Goal: Task Accomplishment & Management: Use online tool/utility

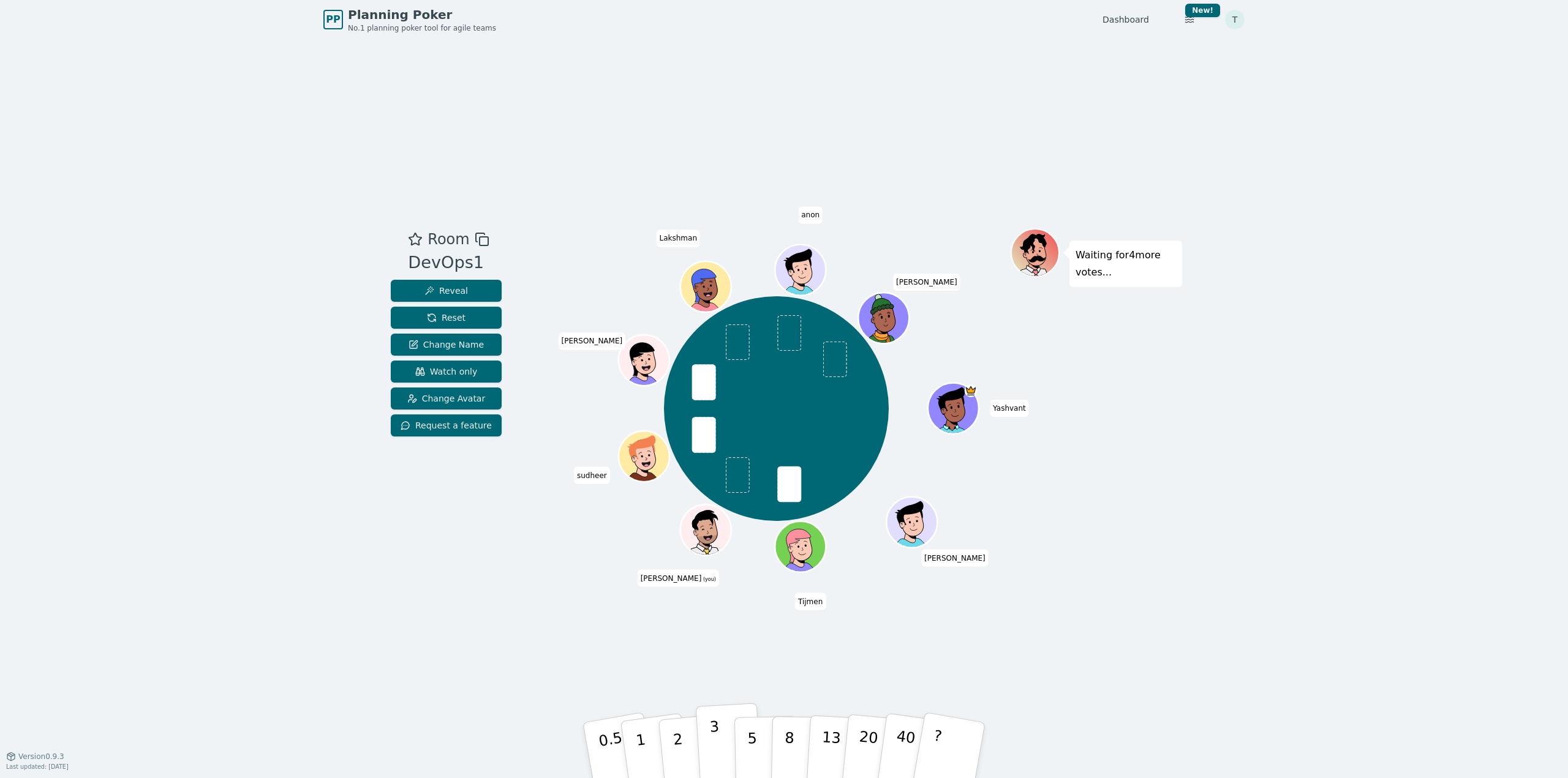
click at [723, 753] on button "3" at bounding box center [730, 751] width 67 height 95
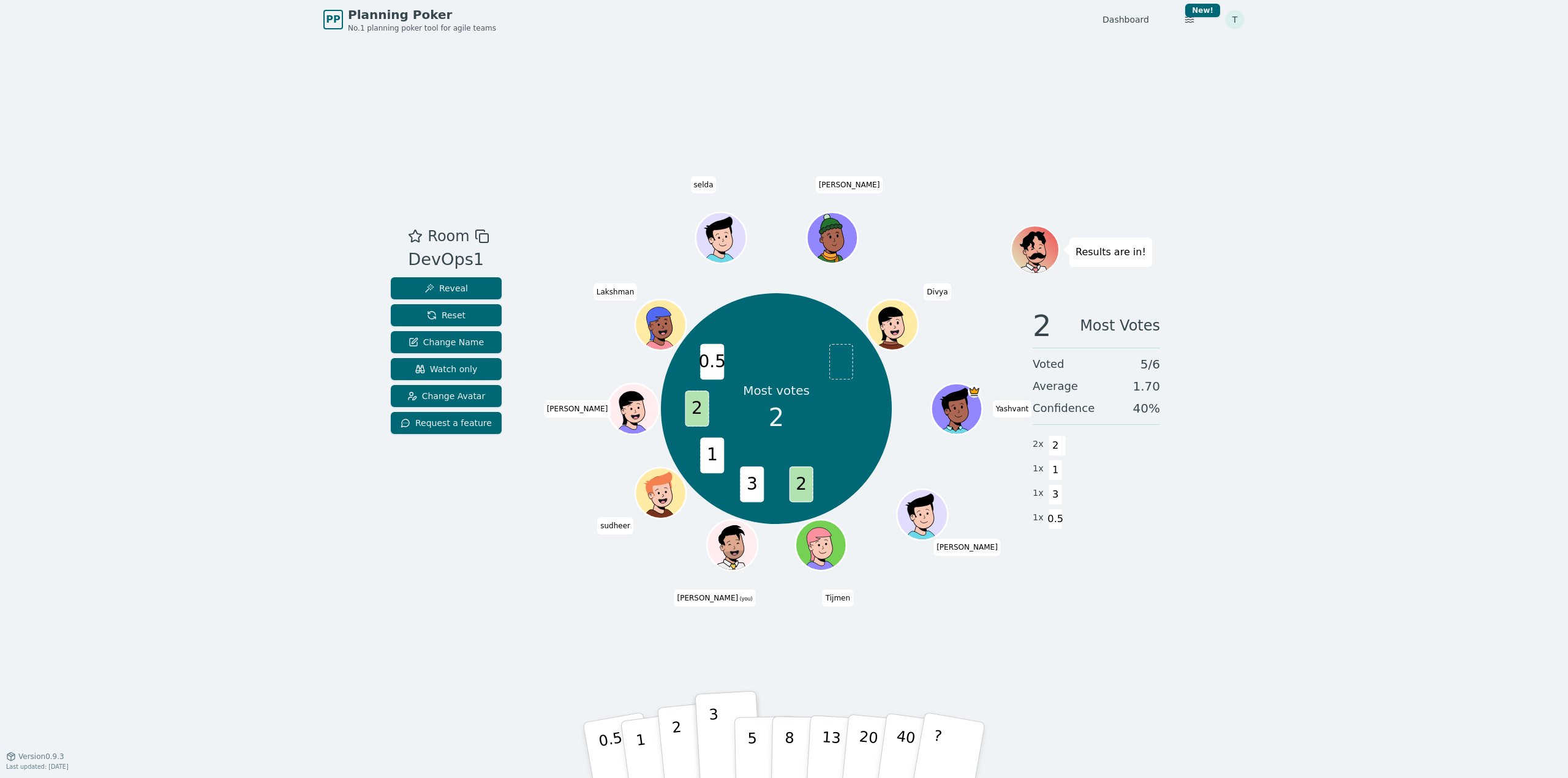
click at [668, 741] on button "2" at bounding box center [692, 751] width 70 height 98
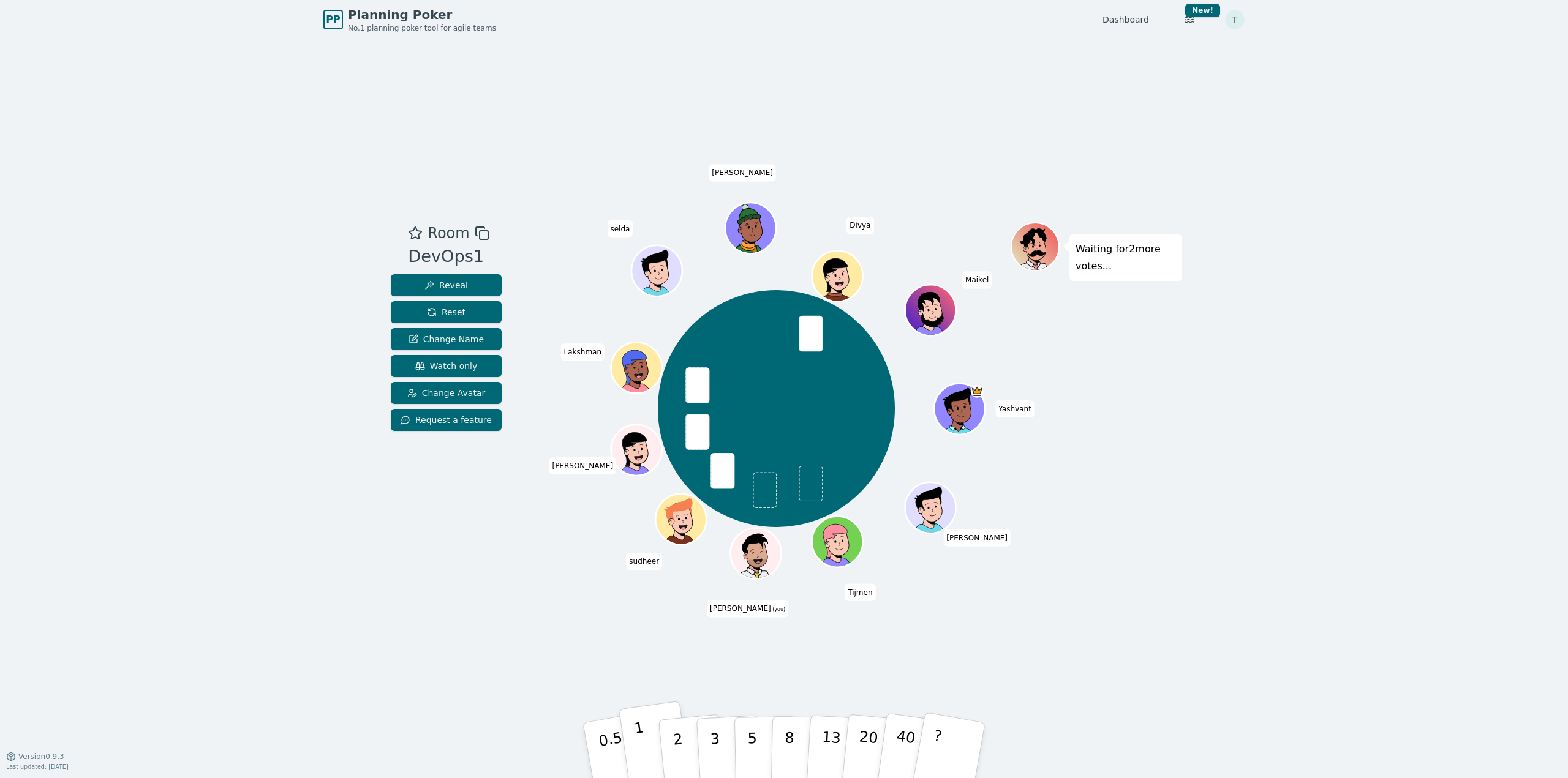
click at [654, 752] on button "1" at bounding box center [655, 751] width 73 height 100
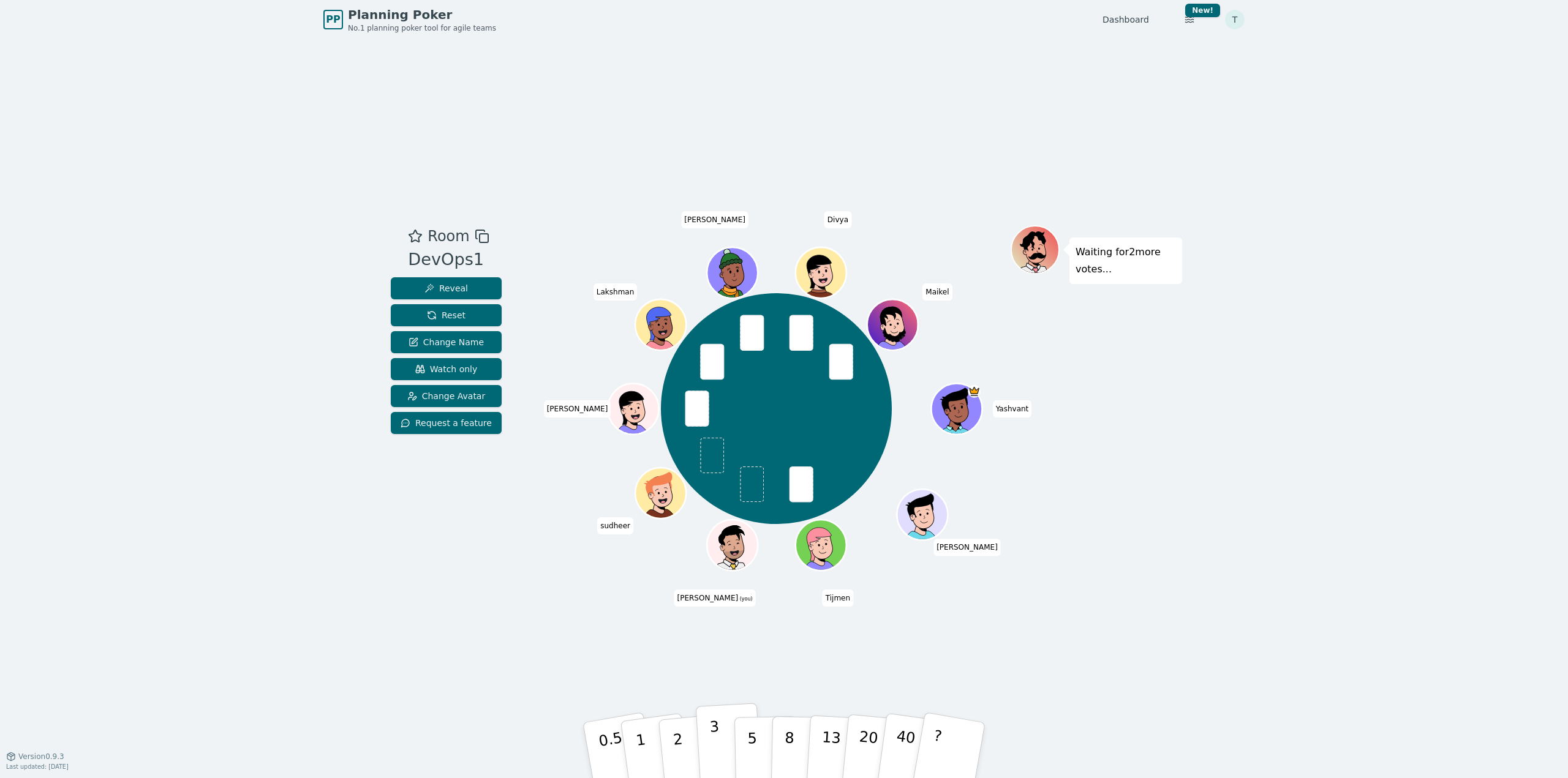
click at [706, 739] on button "3" at bounding box center [730, 751] width 67 height 95
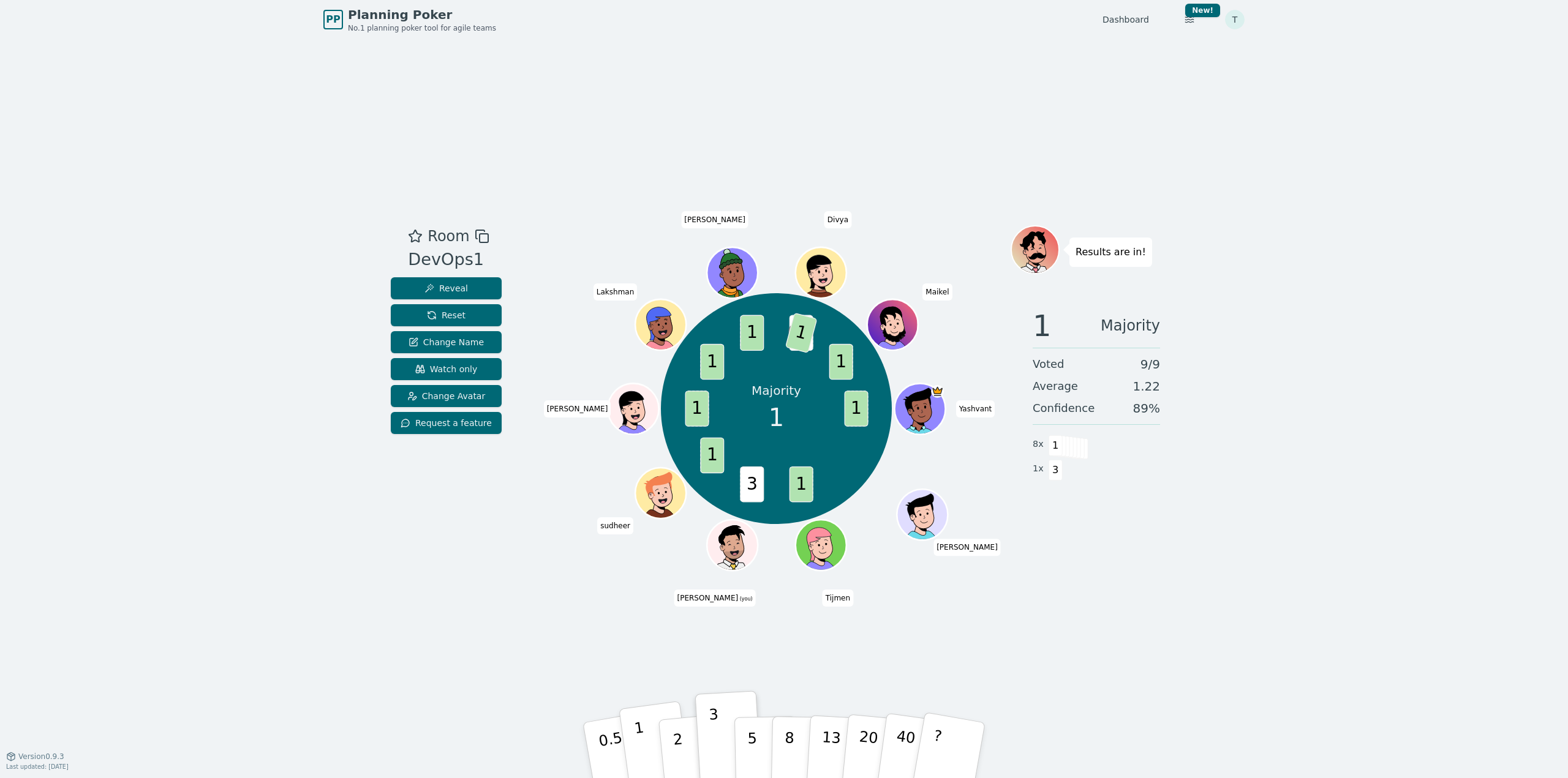
click at [648, 750] on button "1" at bounding box center [655, 751] width 73 height 100
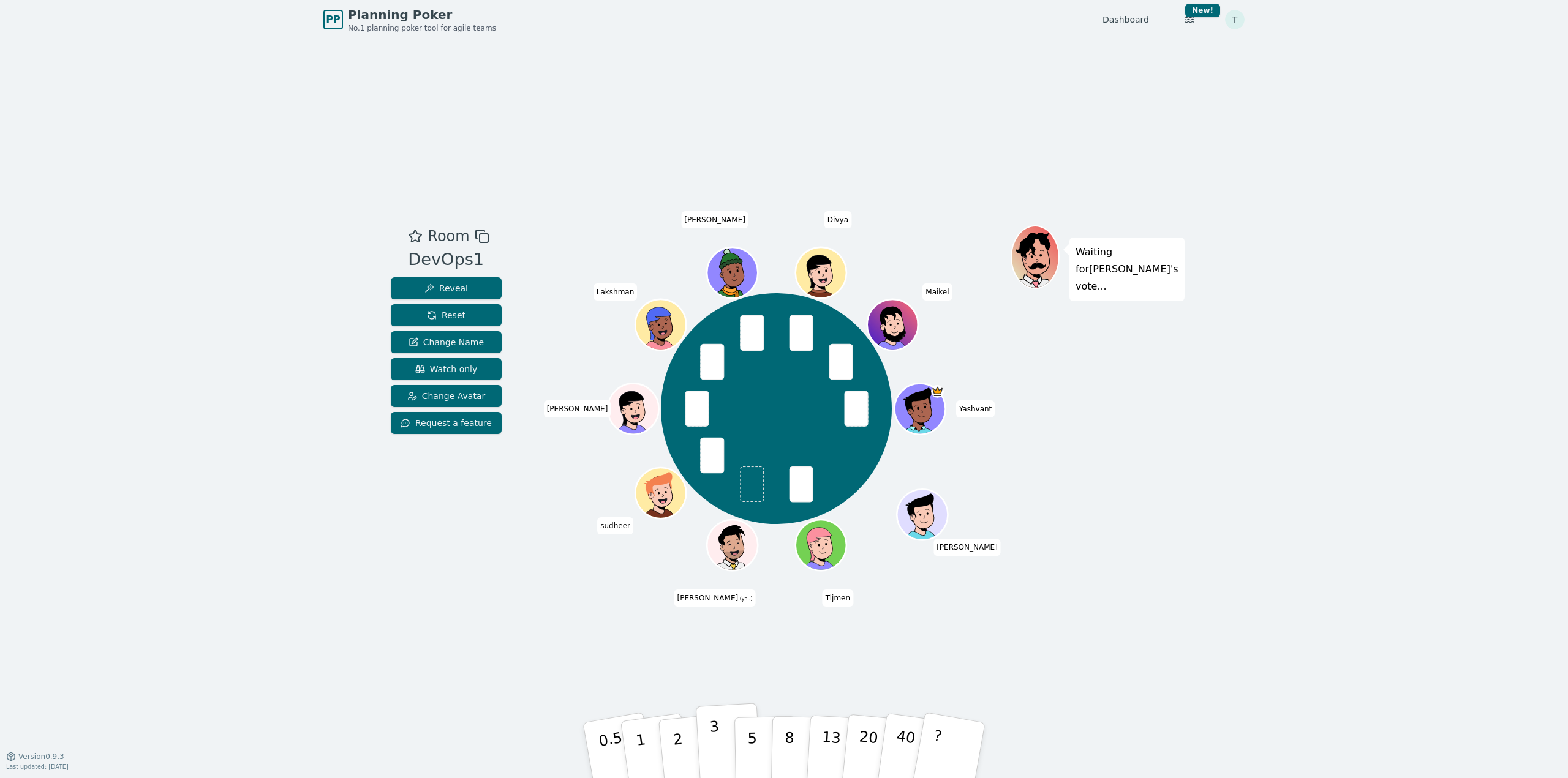
click at [712, 749] on p "3" at bounding box center [716, 751] width 13 height 67
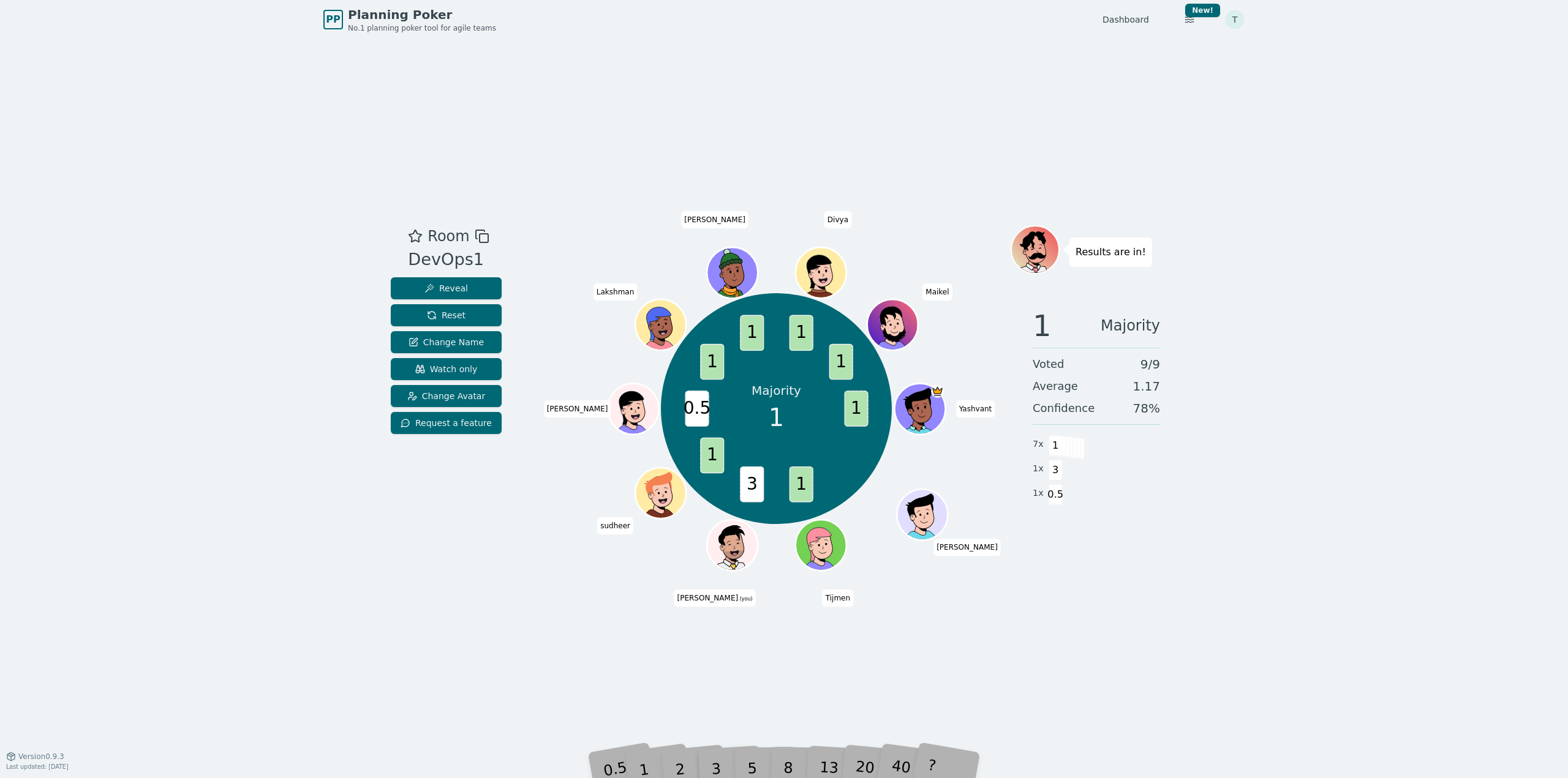
click at [698, 753] on div "2" at bounding box center [692, 750] width 41 height 46
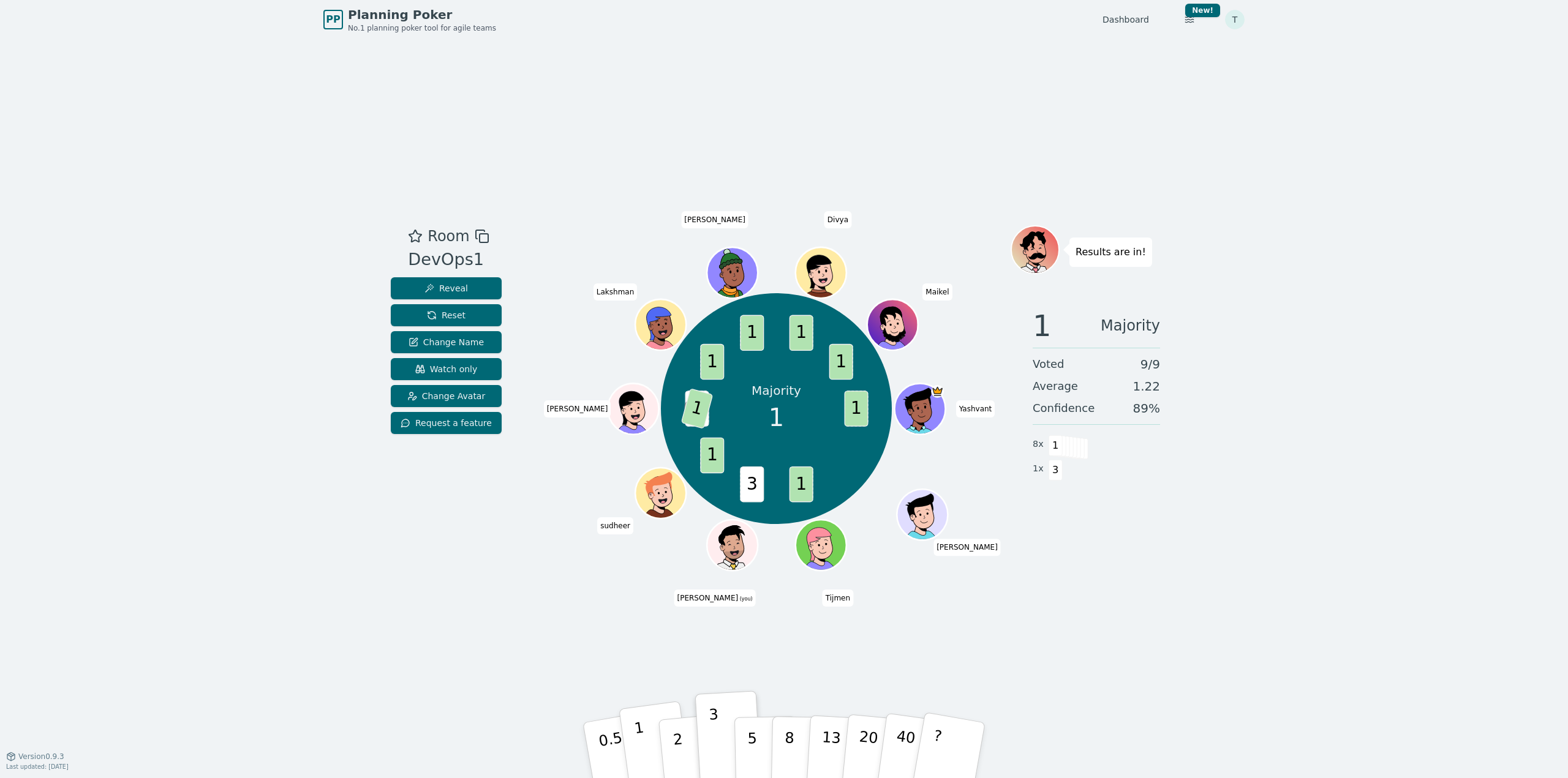
click at [646, 759] on button "1" at bounding box center [655, 751] width 73 height 100
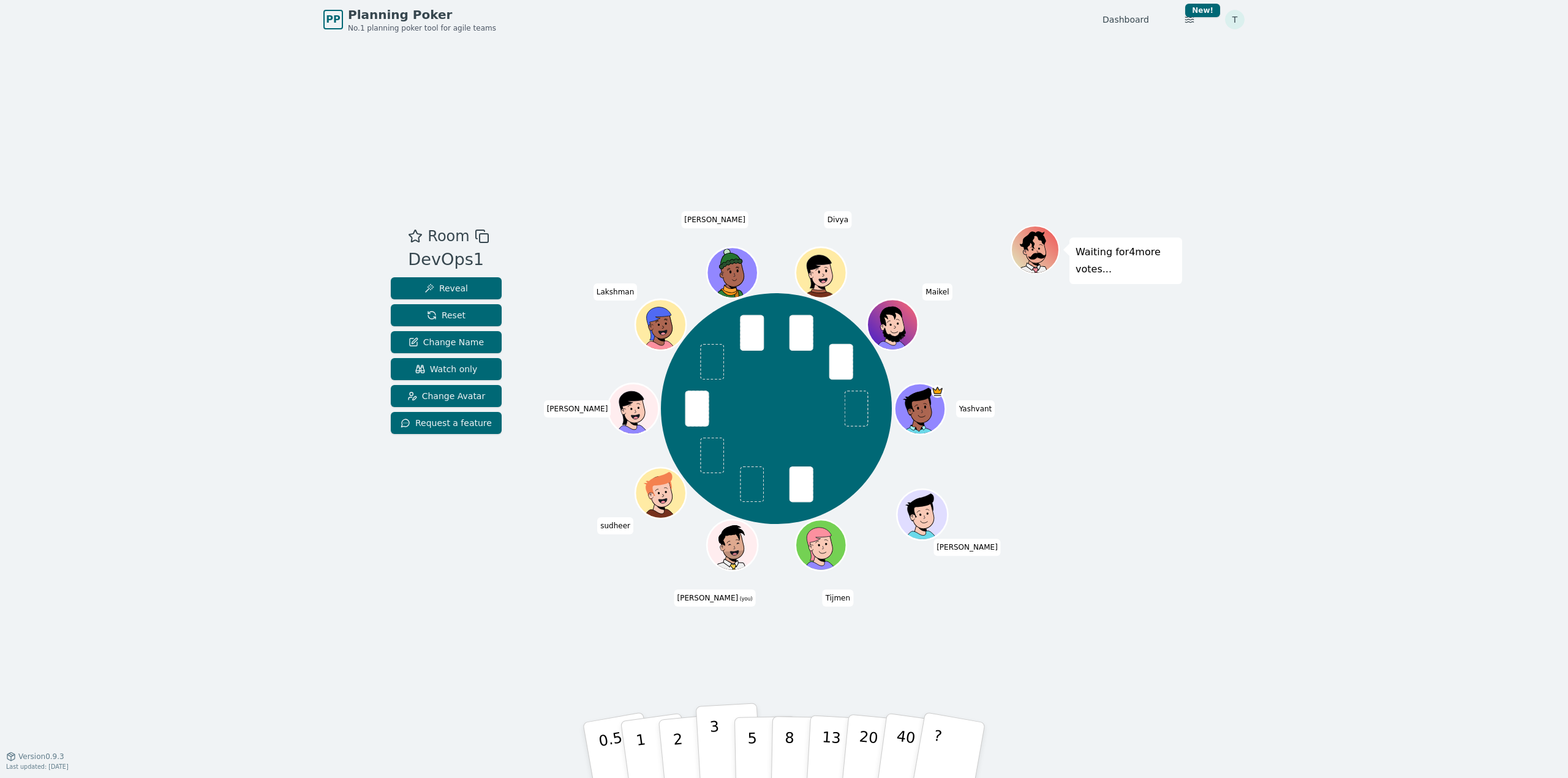
click at [730, 747] on button "3" at bounding box center [730, 751] width 67 height 95
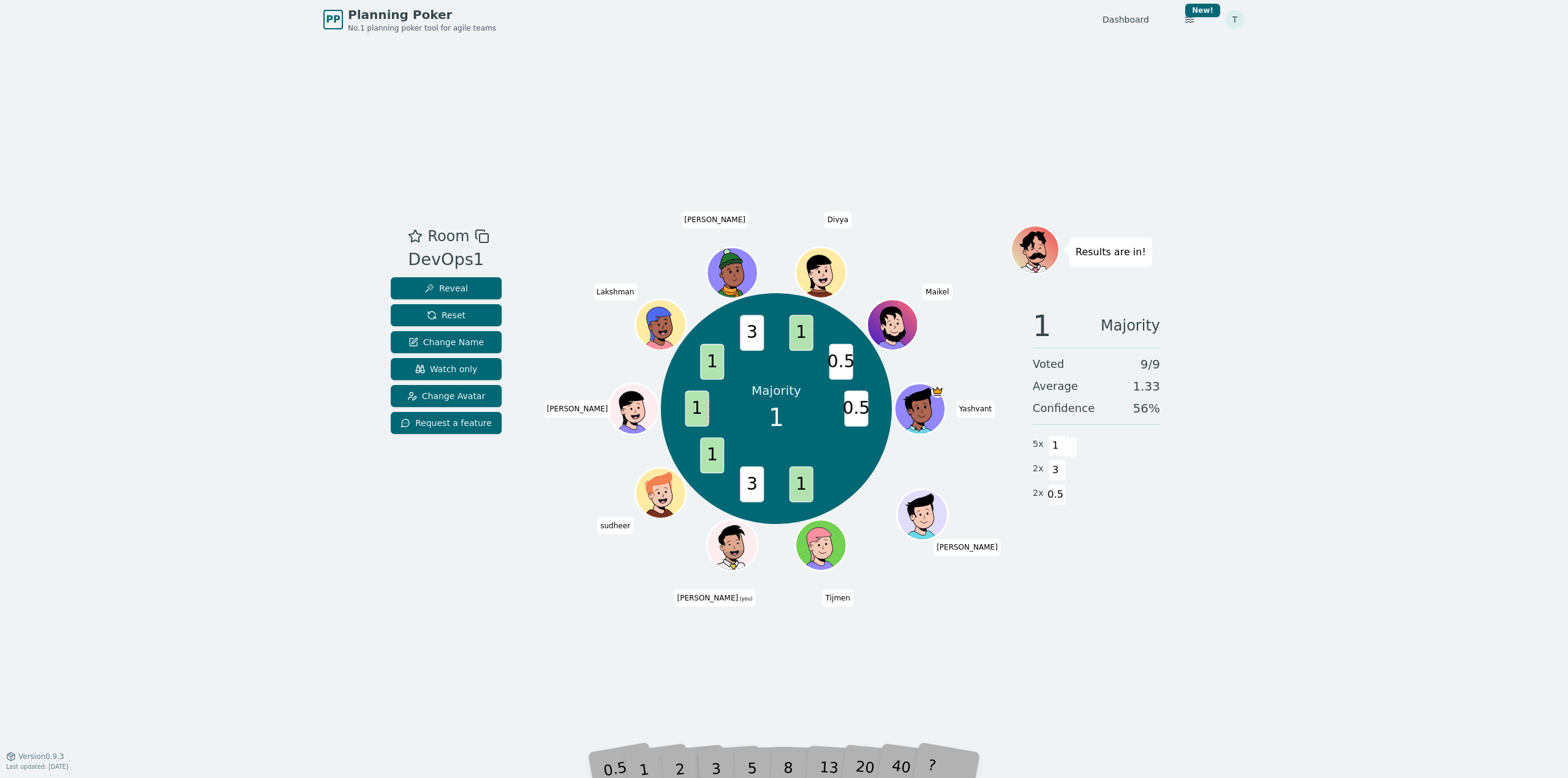
click at [726, 722] on div "Room DevOps1 Reveal Reset Change Name Watch only Change Avatar Request a featur…" at bounding box center [784, 398] width 796 height 717
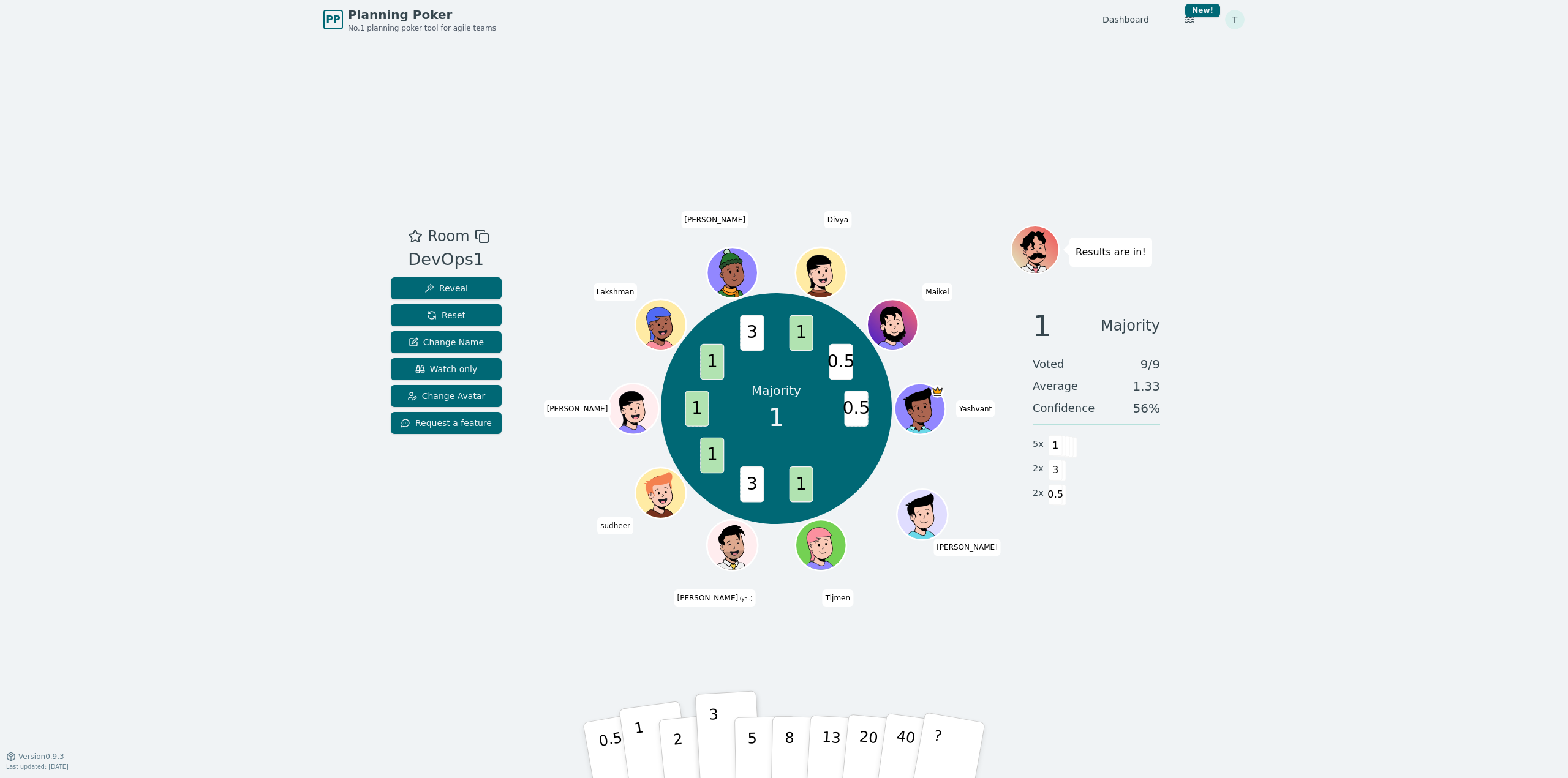
click at [645, 750] on button "1" at bounding box center [655, 751] width 73 height 100
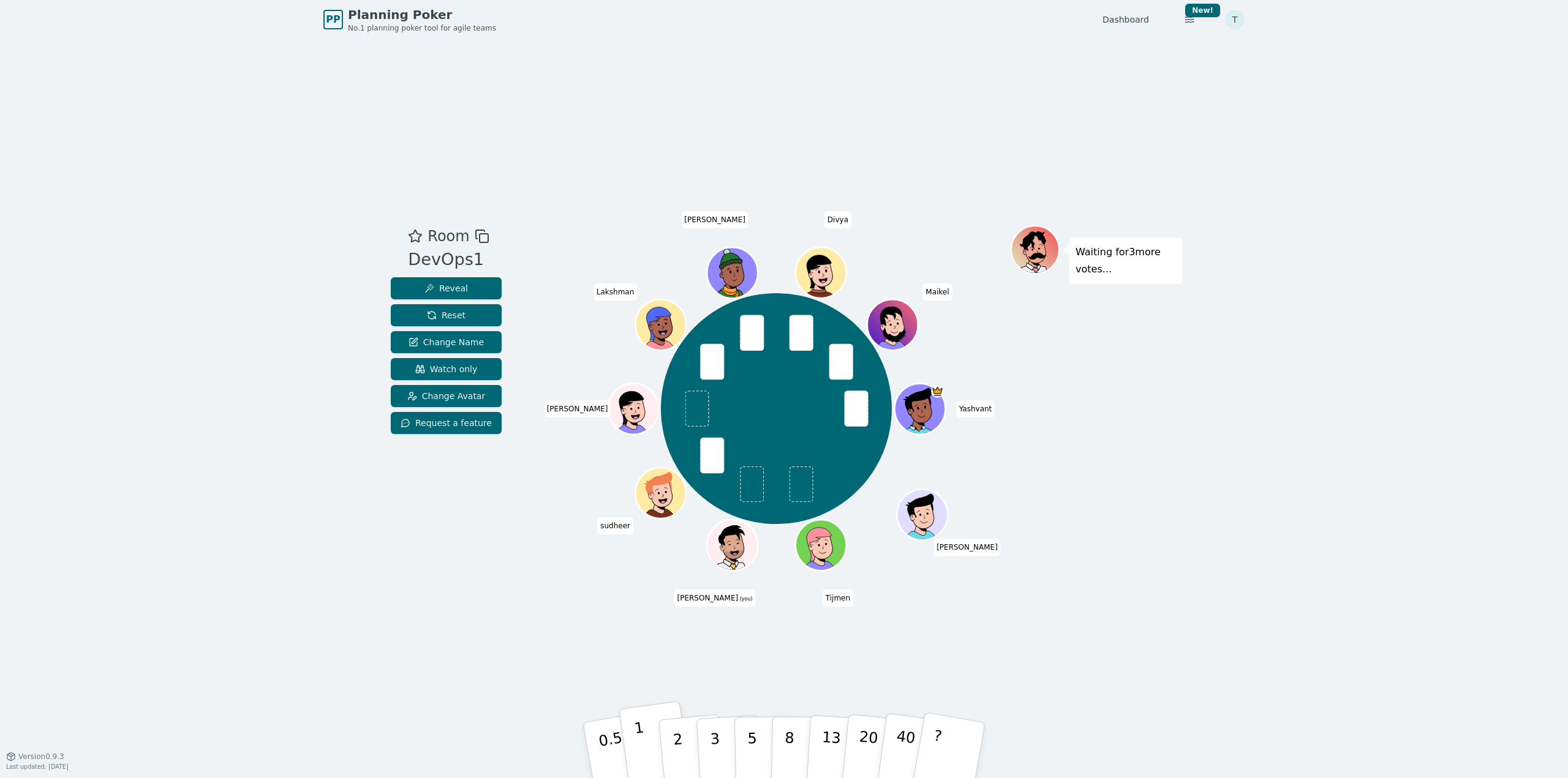
click at [651, 750] on button "1" at bounding box center [655, 751] width 73 height 100
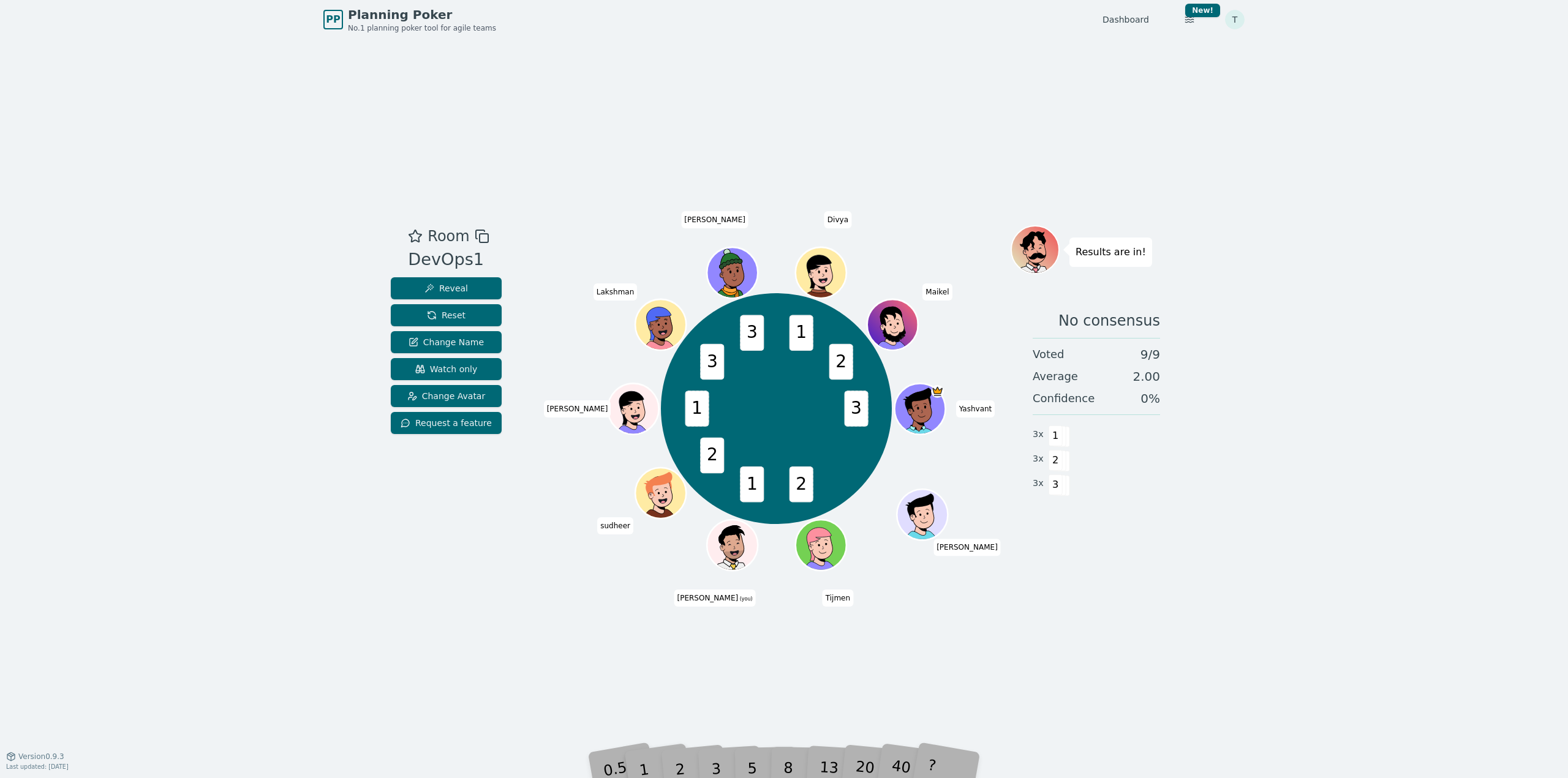
click at [694, 766] on div "2" at bounding box center [692, 750] width 41 height 46
click at [692, 767] on div "2" at bounding box center [692, 750] width 41 height 46
click at [689, 767] on div "2" at bounding box center [692, 750] width 41 height 46
click at [689, 767] on button "2" at bounding box center [696, 793] width 70 height 98
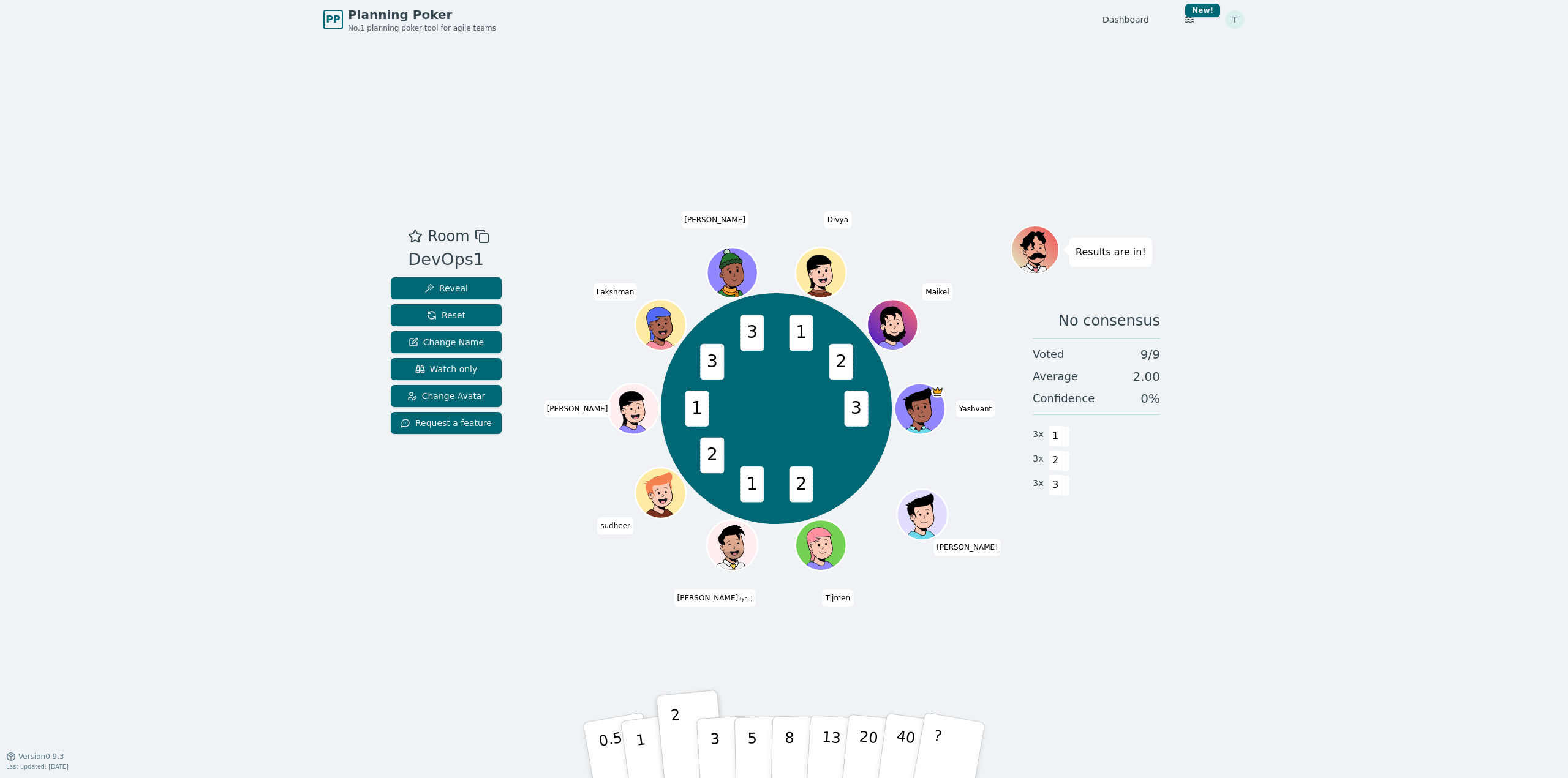
click at [687, 769] on div "2" at bounding box center [692, 750] width 41 height 46
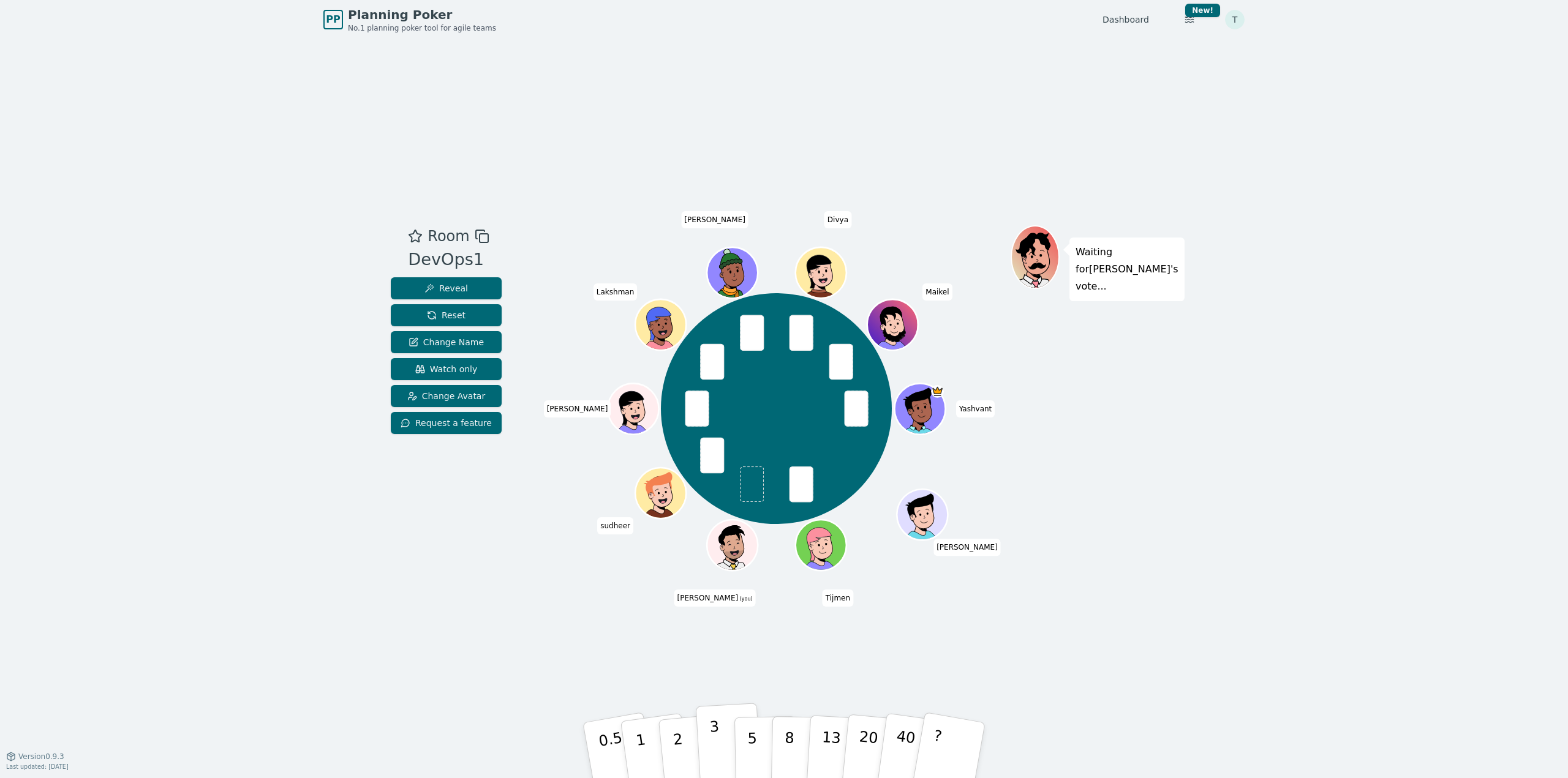
click at [710, 739] on p "3" at bounding box center [716, 751] width 13 height 67
